Goal: Transaction & Acquisition: Download file/media

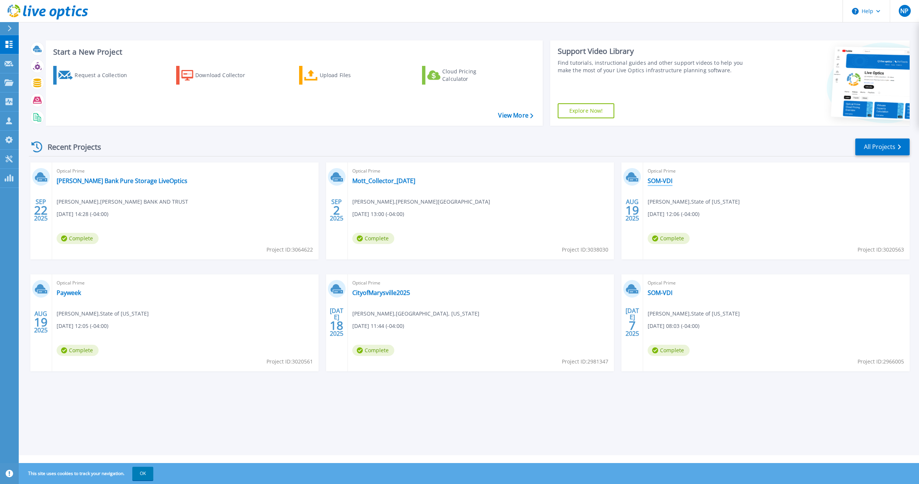
click at [660, 180] on link "SOM-VDI" at bounding box center [659, 180] width 25 height 7
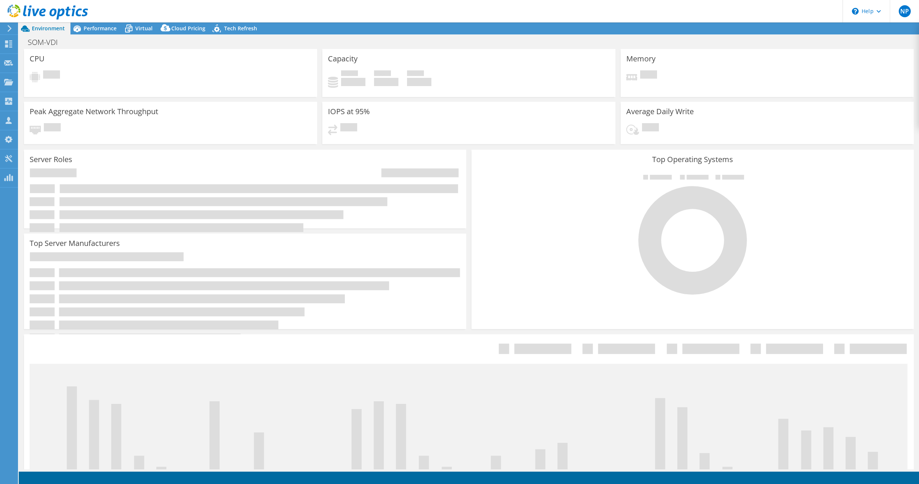
select select "USD"
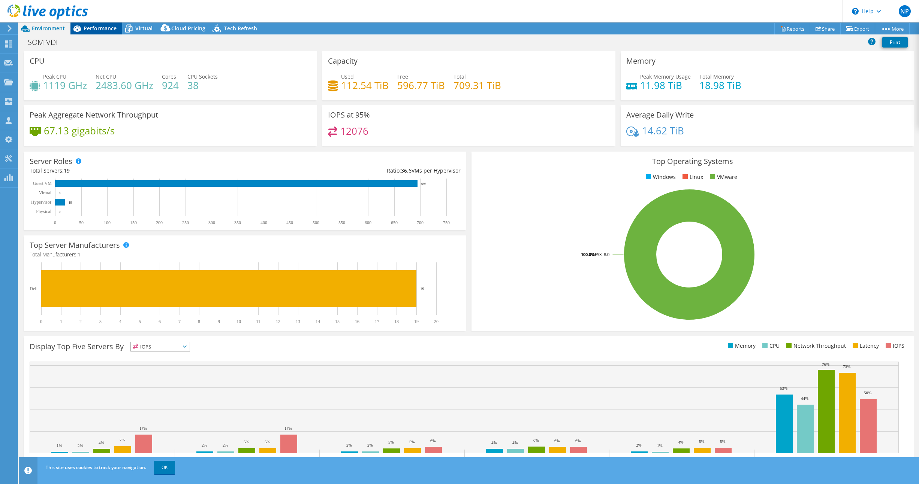
click at [89, 27] on span "Performance" at bounding box center [100, 28] width 33 height 7
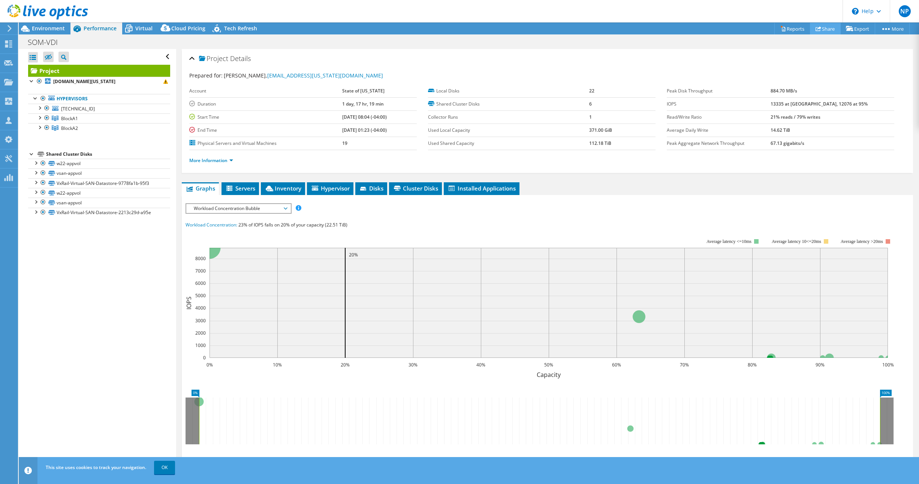
click at [820, 25] on link "Share" at bounding box center [825, 29] width 31 height 12
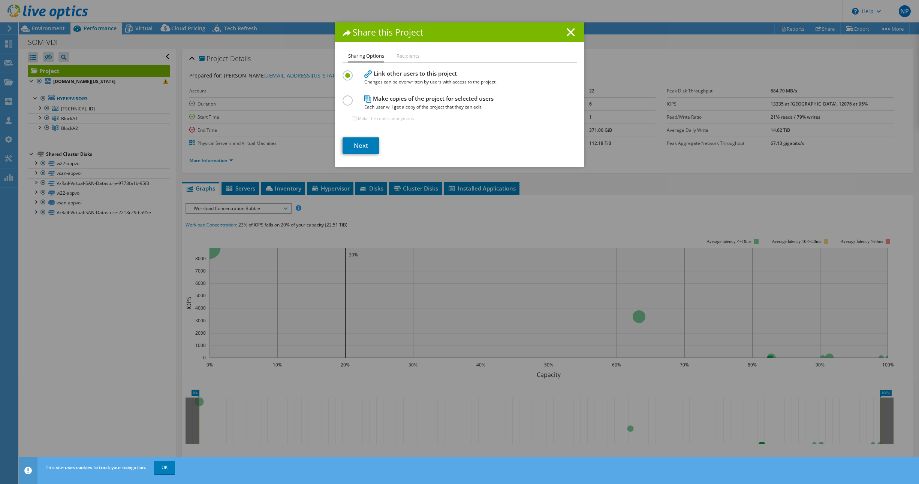
drag, startPoint x: 568, startPoint y: 30, endPoint x: 587, endPoint y: 31, distance: 19.5
click at [568, 30] on icon at bounding box center [570, 32] width 8 height 8
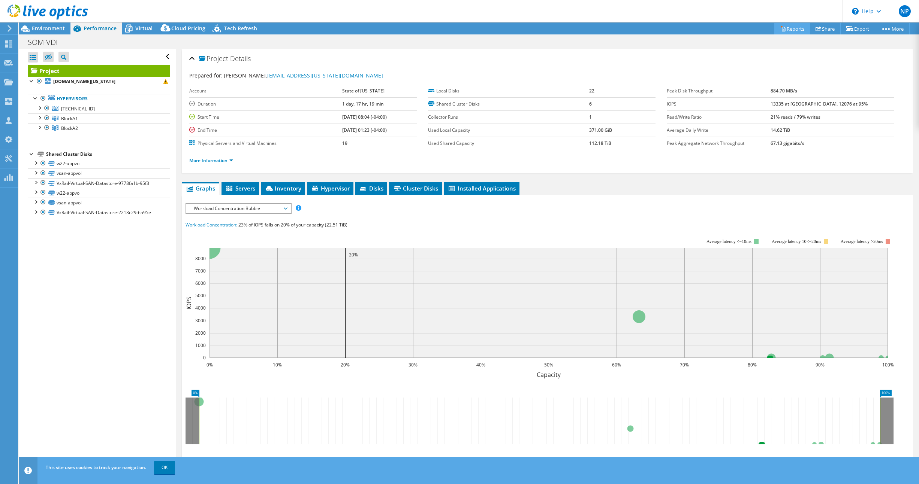
click at [783, 28] on link "Reports" at bounding box center [792, 29] width 36 height 12
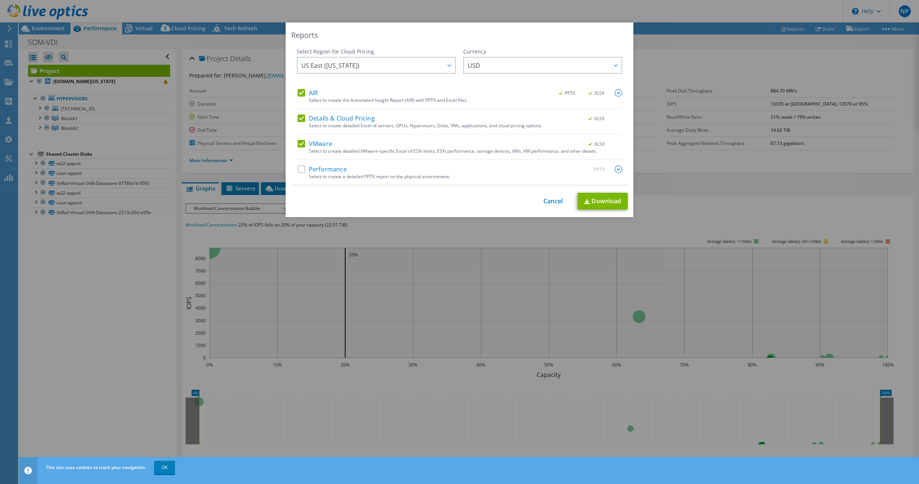
click at [300, 168] on label "Performance" at bounding box center [321, 169] width 49 height 7
click at [0, 0] on input "Performance" at bounding box center [0, 0] width 0 height 0
click at [604, 202] on link "Download" at bounding box center [602, 201] width 50 height 17
click at [162, 467] on div "Reports Select Region for Cloud Pricing Asia Pacific ([GEOGRAPHIC_DATA]) [GEOGR…" at bounding box center [459, 242] width 919 height 484
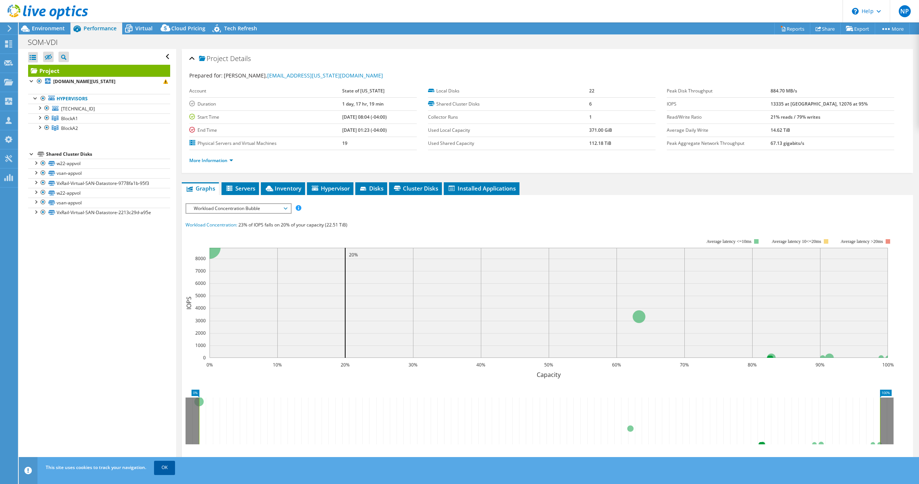
click at [164, 466] on link "OK" at bounding box center [164, 467] width 21 height 13
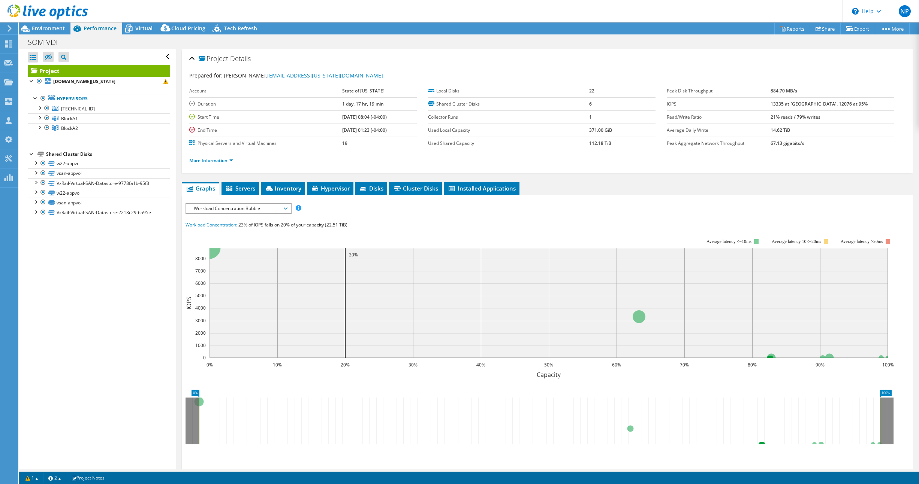
click at [92, 322] on div "Open All Close All Hide Excluded Nodes Project Tree Filter" at bounding box center [97, 259] width 157 height 421
click at [111, 82] on b "[DOMAIN_NAME][US_STATE]" at bounding box center [84, 81] width 62 height 6
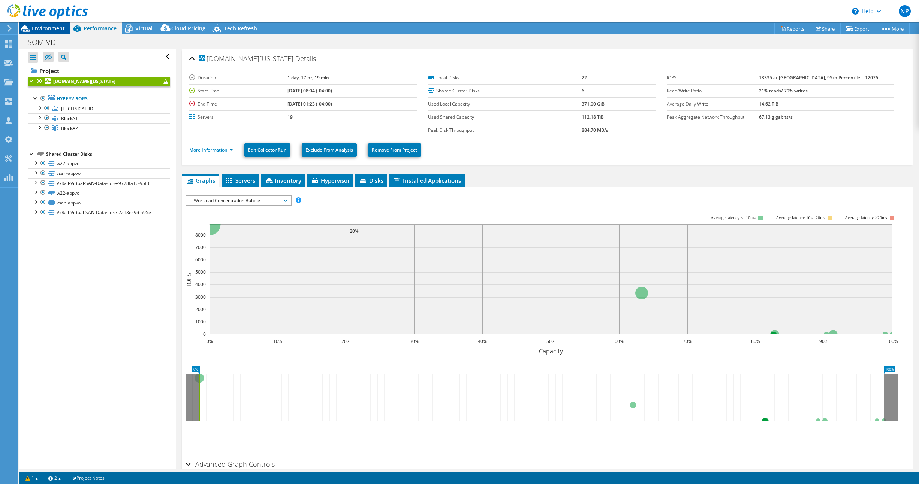
click at [44, 28] on span "Environment" at bounding box center [48, 28] width 33 height 7
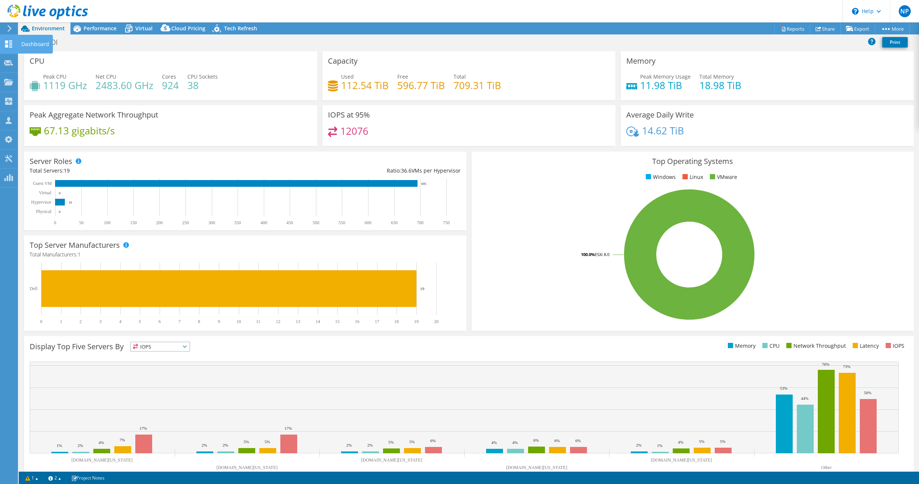
click at [9, 47] on icon at bounding box center [8, 43] width 9 height 7
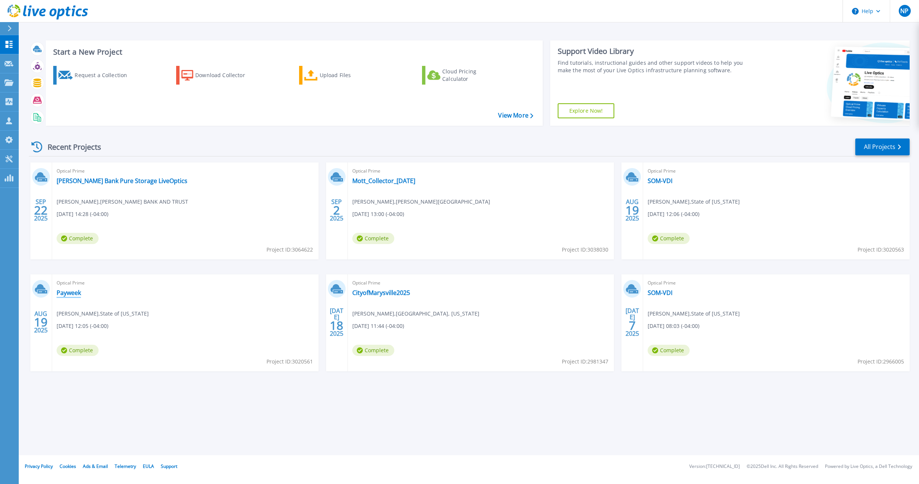
click at [67, 297] on link "Payweek" at bounding box center [69, 292] width 24 height 7
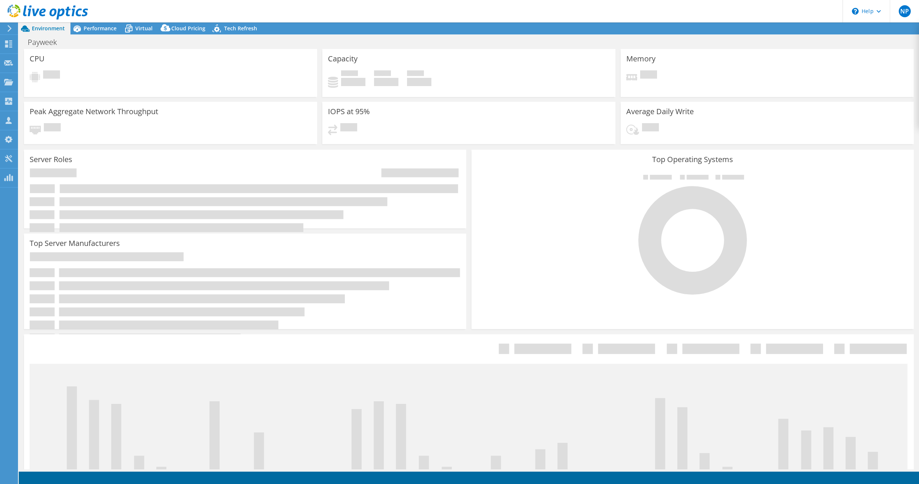
select select "USD"
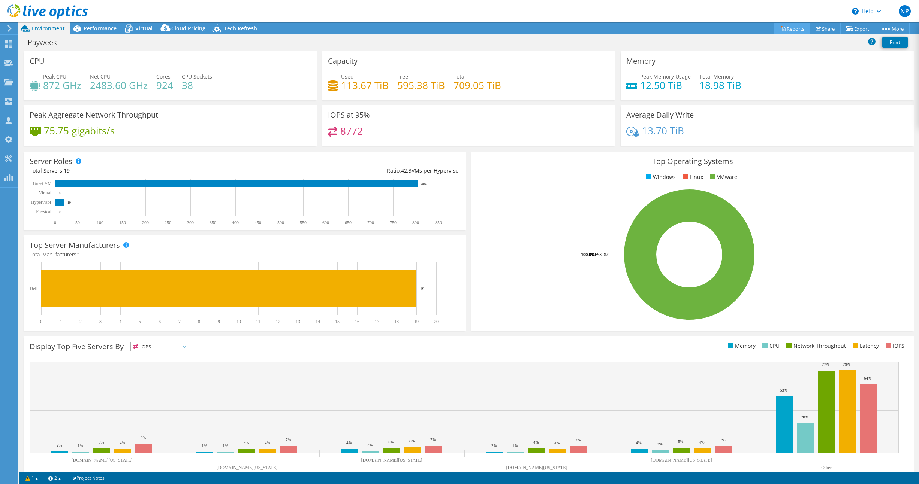
click at [784, 27] on link "Reports" at bounding box center [792, 29] width 36 height 12
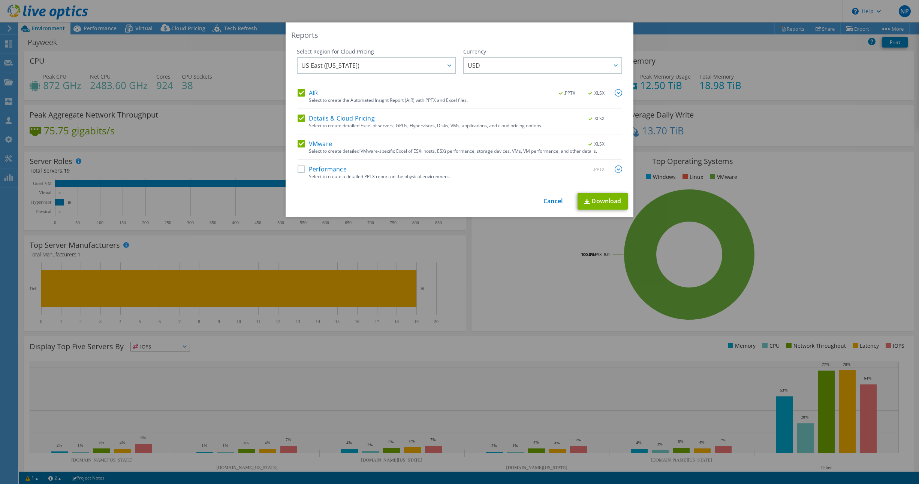
click at [309, 168] on label "Performance" at bounding box center [321, 169] width 49 height 7
click at [0, 0] on input "Performance" at bounding box center [0, 0] width 0 height 0
click at [599, 199] on link "Download" at bounding box center [602, 201] width 50 height 17
click at [681, 43] on div "Reports Select Region for Cloud Pricing Asia Pacific ([GEOGRAPHIC_DATA]) [GEOGR…" at bounding box center [459, 241] width 919 height 439
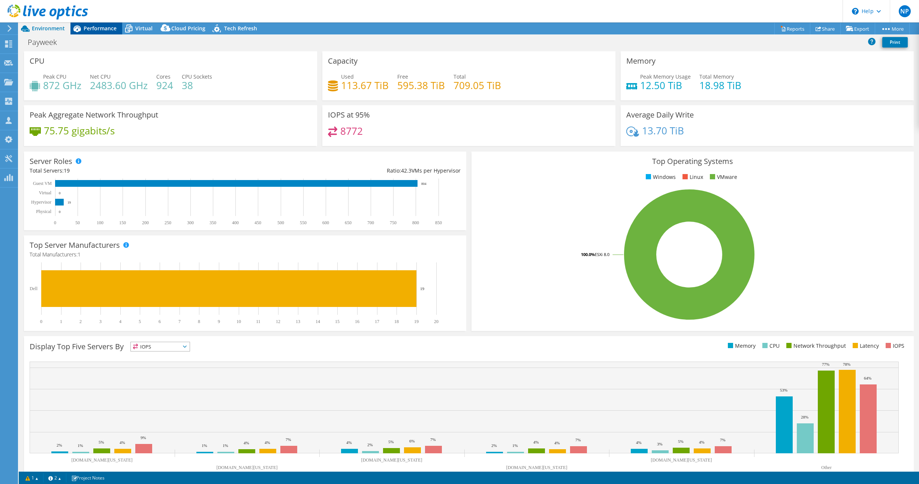
click at [100, 29] on span "Performance" at bounding box center [100, 28] width 33 height 7
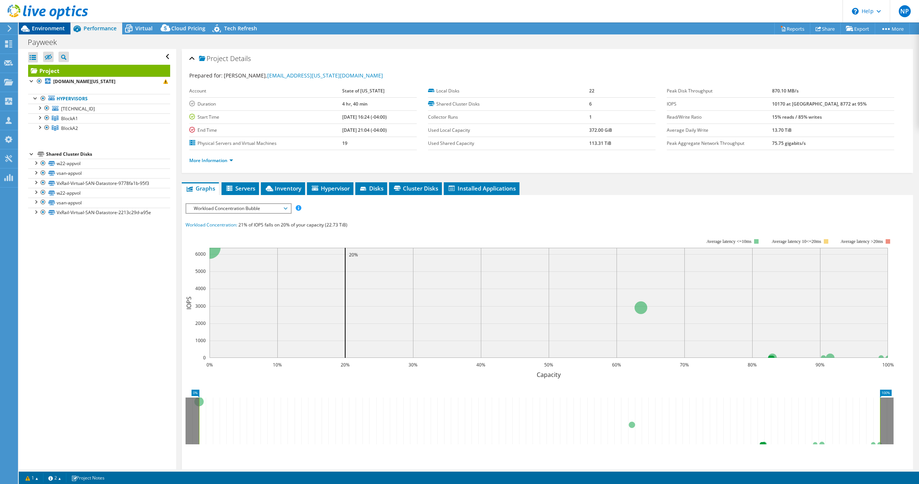
click at [39, 29] on span "Environment" at bounding box center [48, 28] width 33 height 7
